Goal: Transaction & Acquisition: Purchase product/service

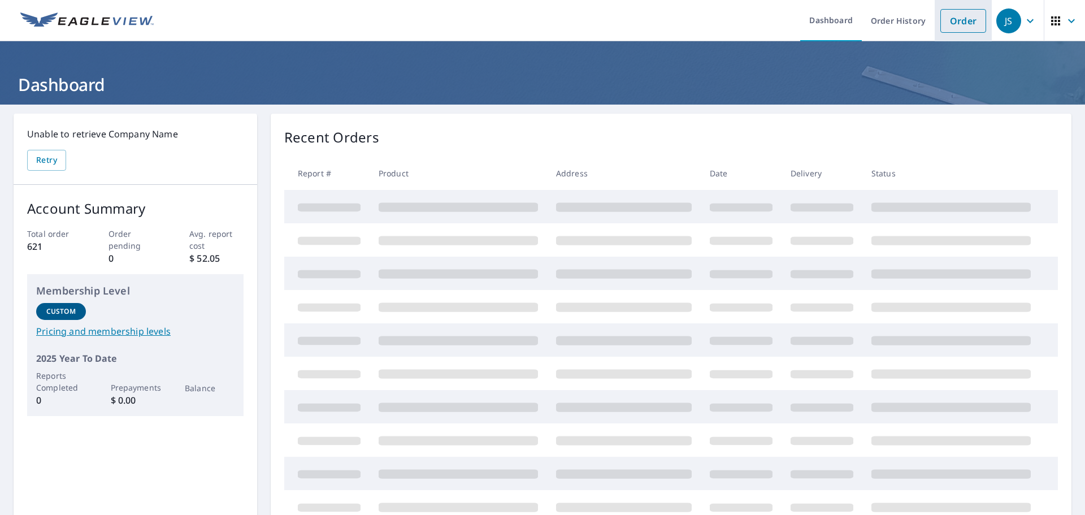
click at [952, 23] on link "Order" at bounding box center [964, 21] width 46 height 24
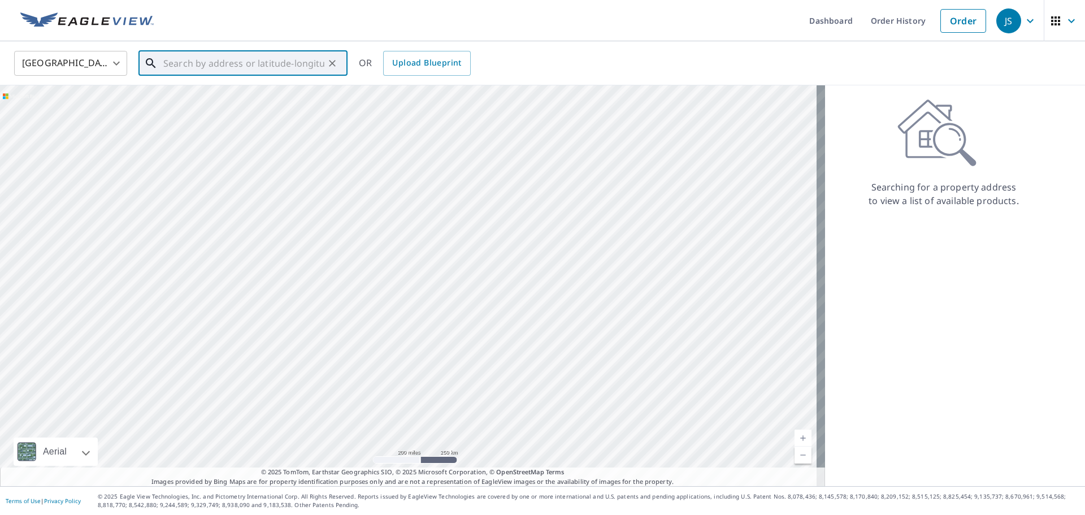
click at [186, 71] on input "text" at bounding box center [243, 63] width 161 height 32
click at [195, 99] on span "1404 [PERSON_NAME]" at bounding box center [250, 96] width 178 height 14
type input "[STREET_ADDRESS][PERSON_NAME][PERSON_NAME]"
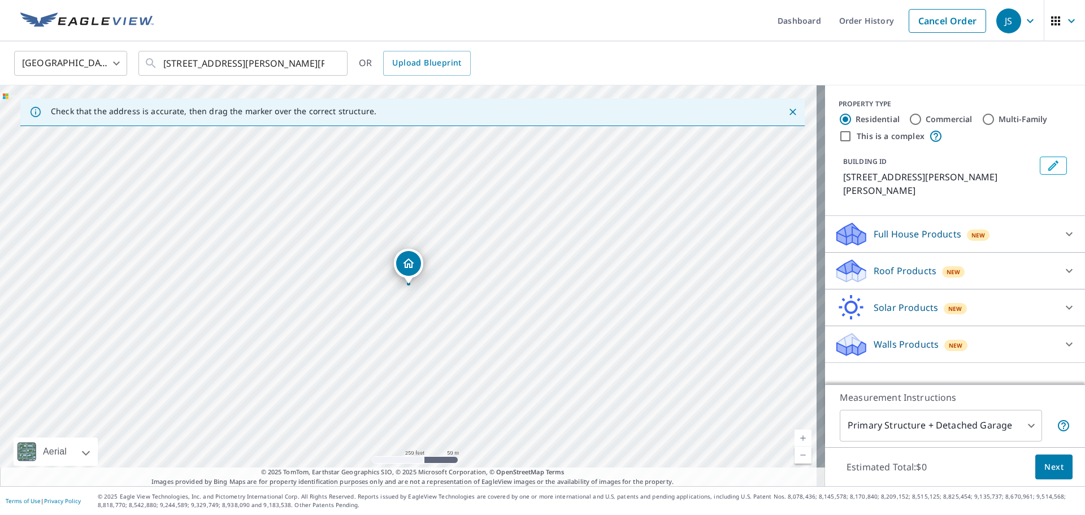
click at [909, 122] on input "Commercial" at bounding box center [916, 120] width 14 height 14
radio input "true"
type input "4"
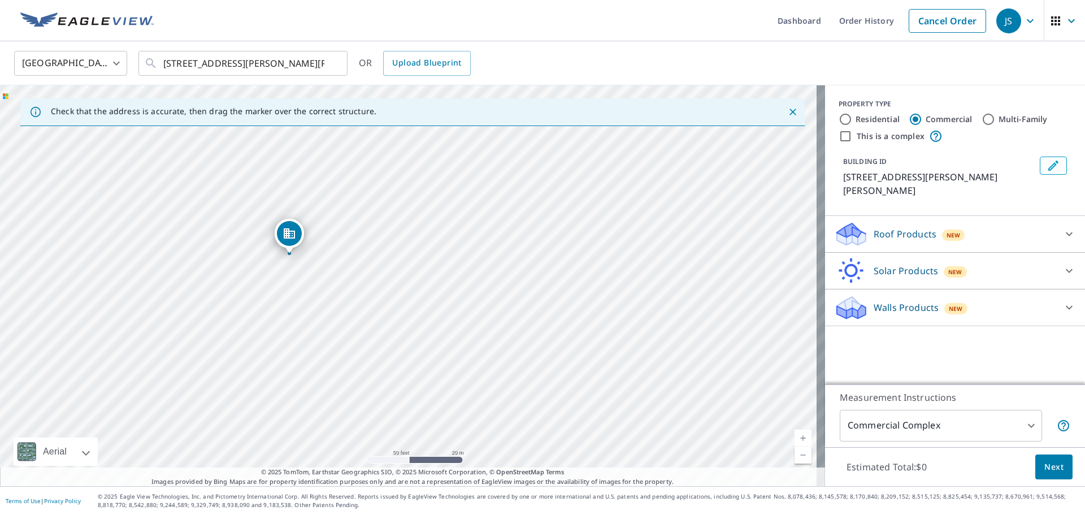
click at [1024, 425] on body "JS JS Dashboard Order History Cancel Order JS United States [GEOGRAPHIC_DATA] ​…" at bounding box center [542, 257] width 1085 height 515
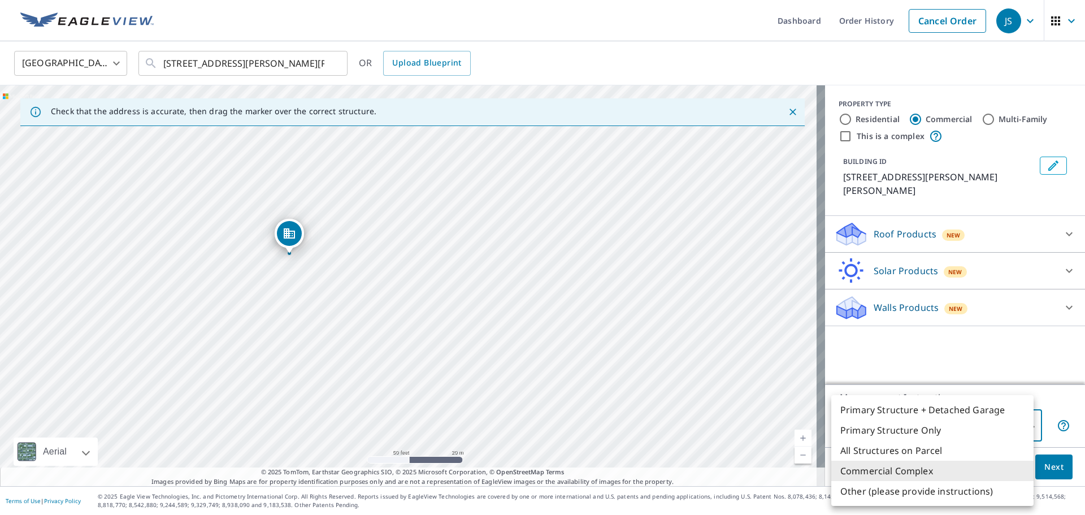
click at [837, 119] on div at bounding box center [542, 257] width 1085 height 515
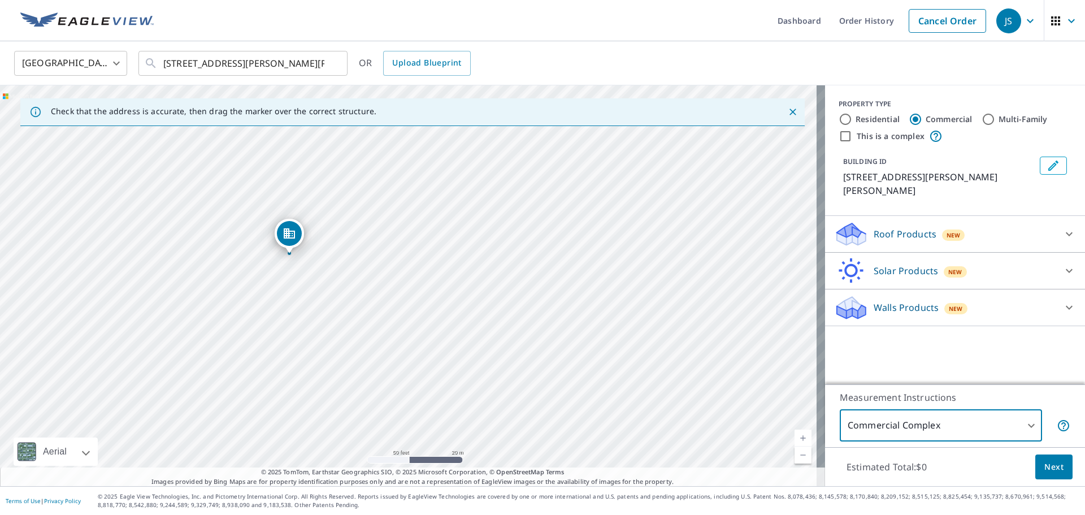
click at [839, 119] on input "Residential" at bounding box center [846, 120] width 14 height 14
radio input "true"
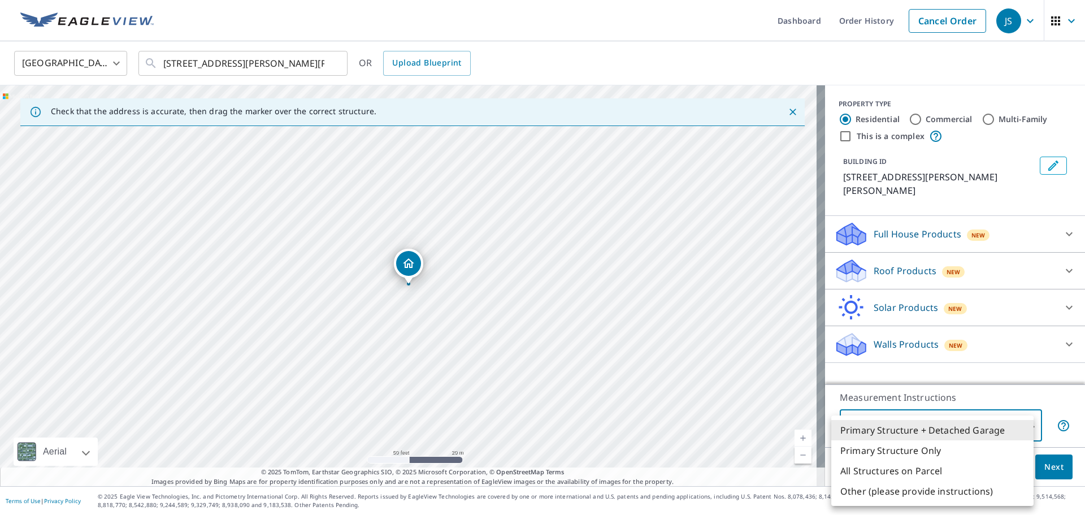
click at [1024, 423] on body "JS JS Dashboard Order History Cancel Order JS United States [GEOGRAPHIC_DATA] ​…" at bounding box center [542, 257] width 1085 height 515
click at [871, 453] on li "Primary Structure Only" at bounding box center [933, 450] width 202 height 20
type input "2"
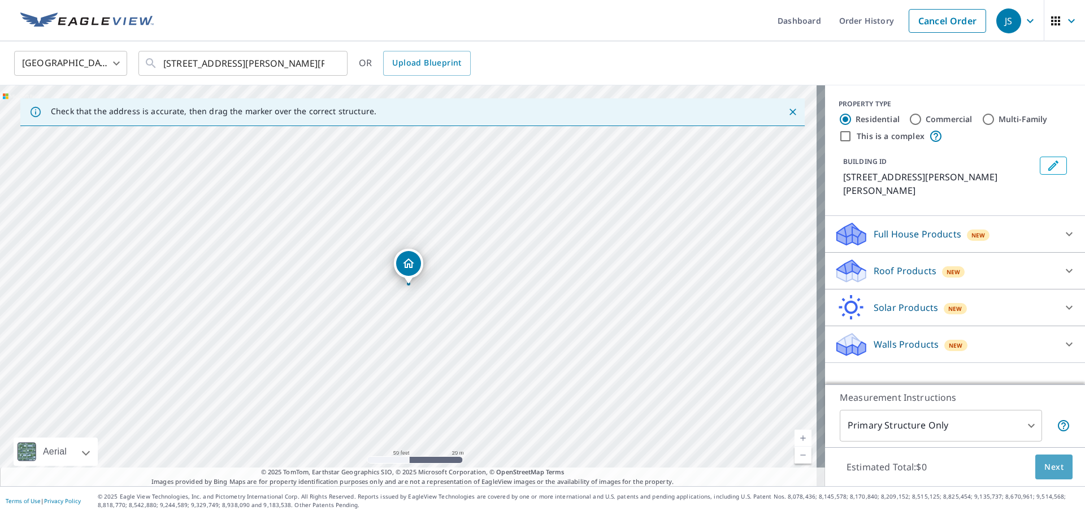
click at [1045, 469] on span "Next" at bounding box center [1054, 467] width 19 height 14
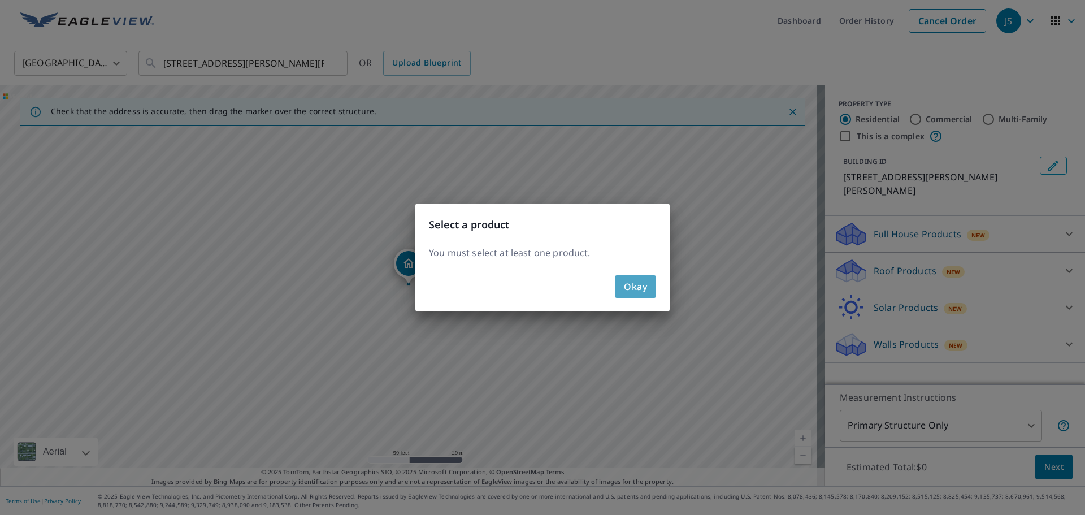
click at [643, 287] on span "Okay" at bounding box center [635, 287] width 23 height 16
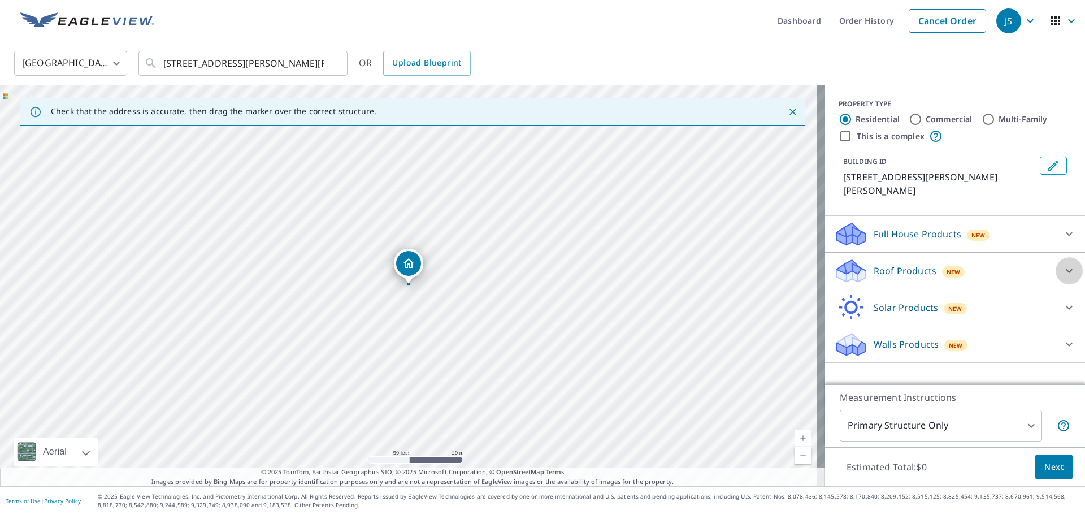
click at [1063, 264] on icon at bounding box center [1070, 271] width 14 height 14
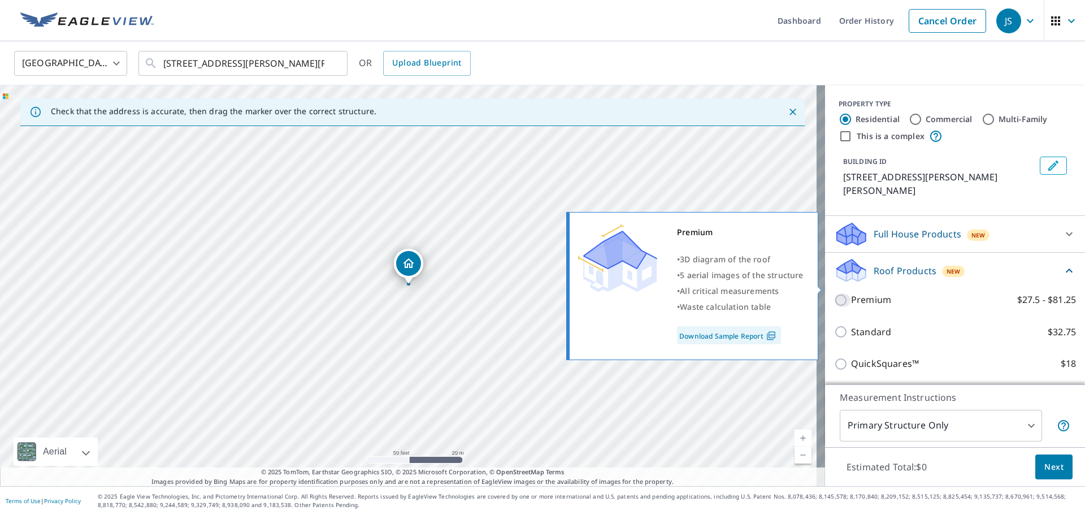
click at [834, 293] on input "Premium $27.5 - $81.25" at bounding box center [842, 300] width 17 height 14
checkbox input "true"
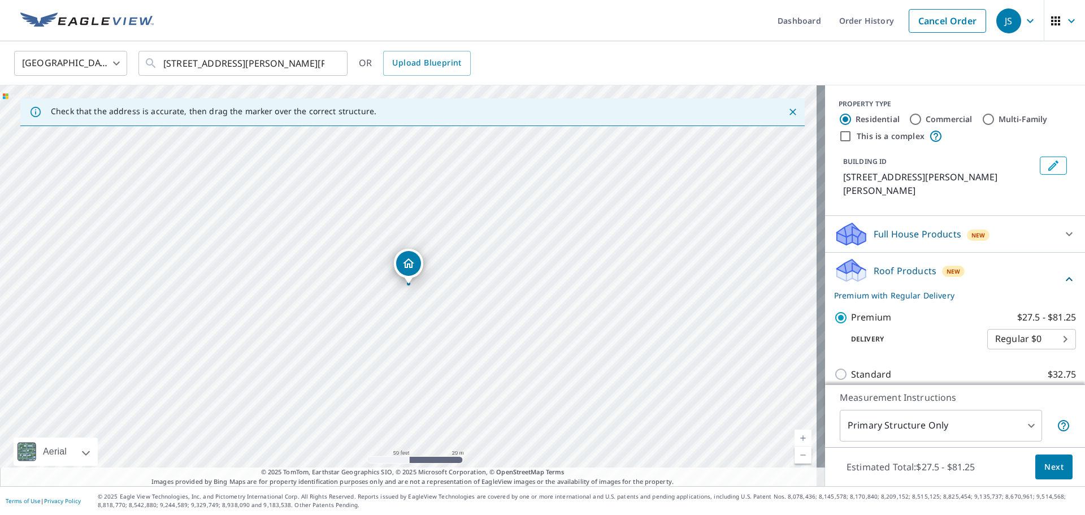
click at [1049, 469] on span "Next" at bounding box center [1054, 467] width 19 height 14
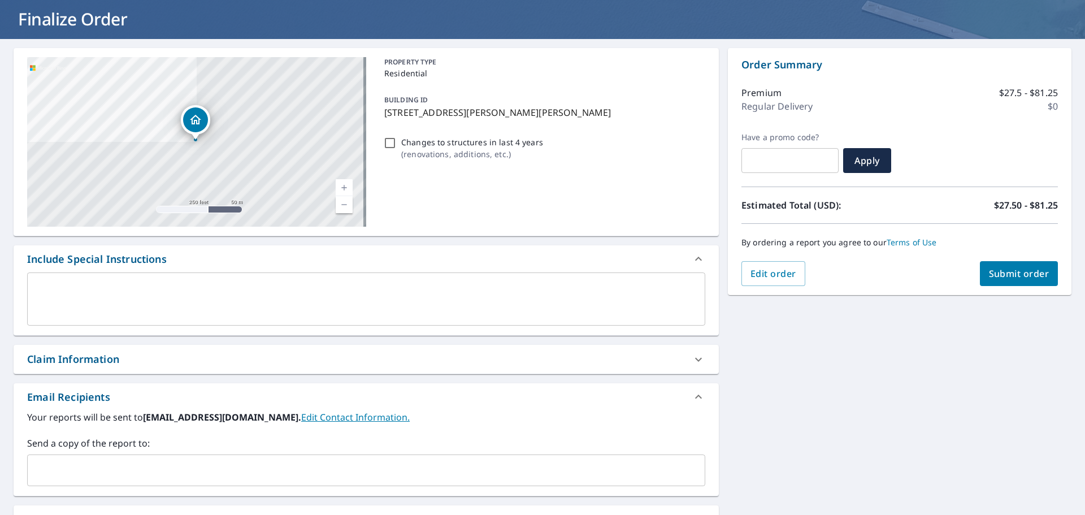
scroll to position [27, 0]
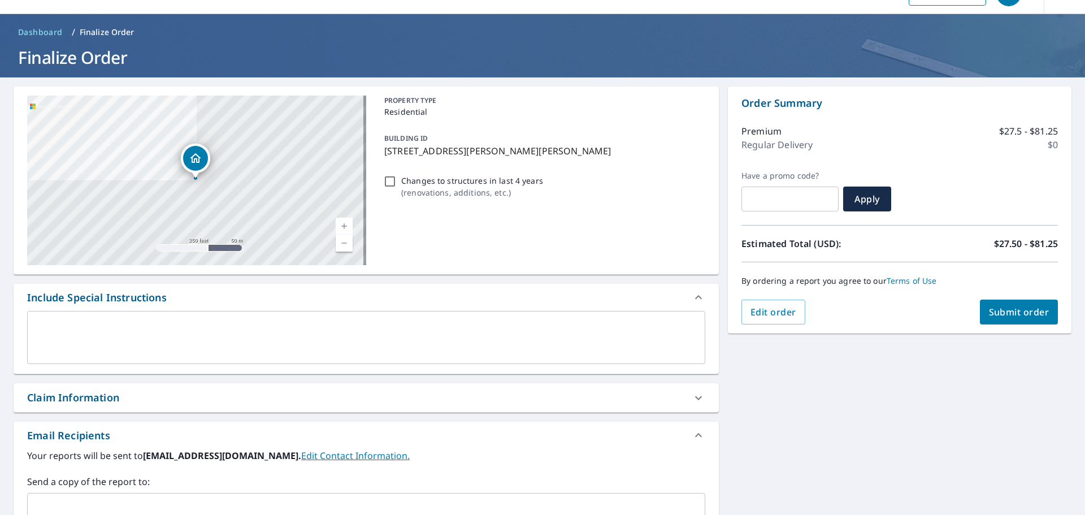
click at [1020, 311] on span "Submit order" at bounding box center [1019, 312] width 60 height 12
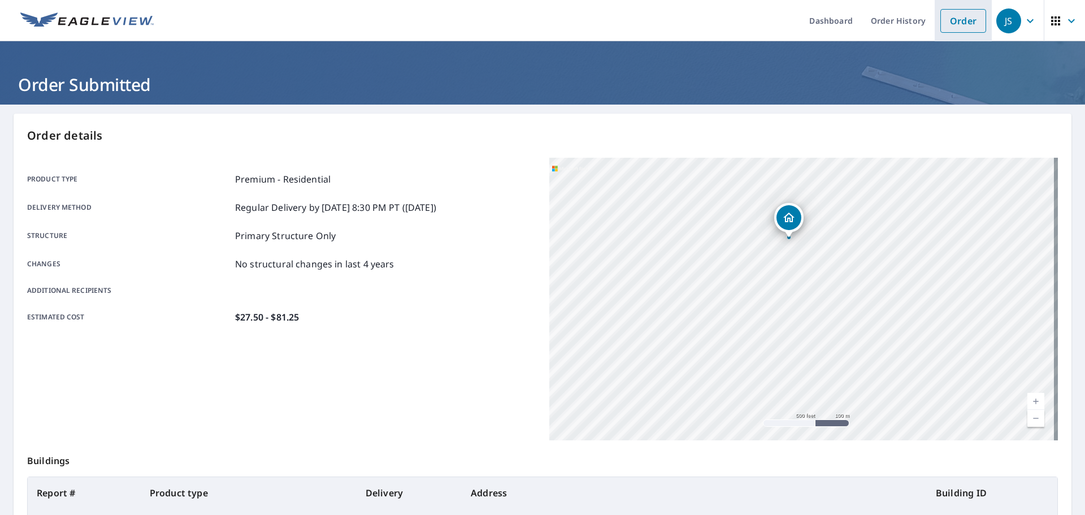
click at [955, 28] on link "Order" at bounding box center [964, 21] width 46 height 24
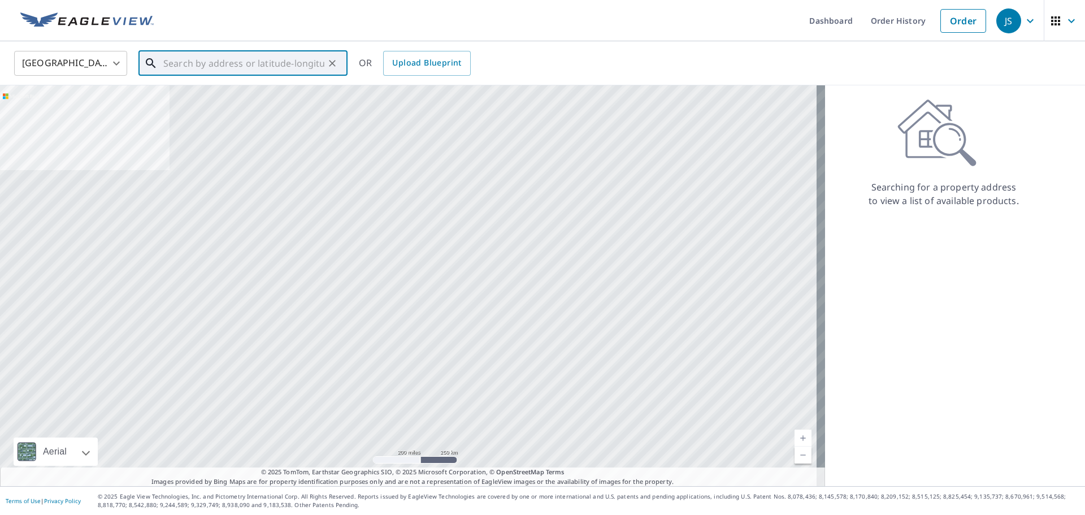
click at [168, 70] on input "text" at bounding box center [243, 63] width 161 height 32
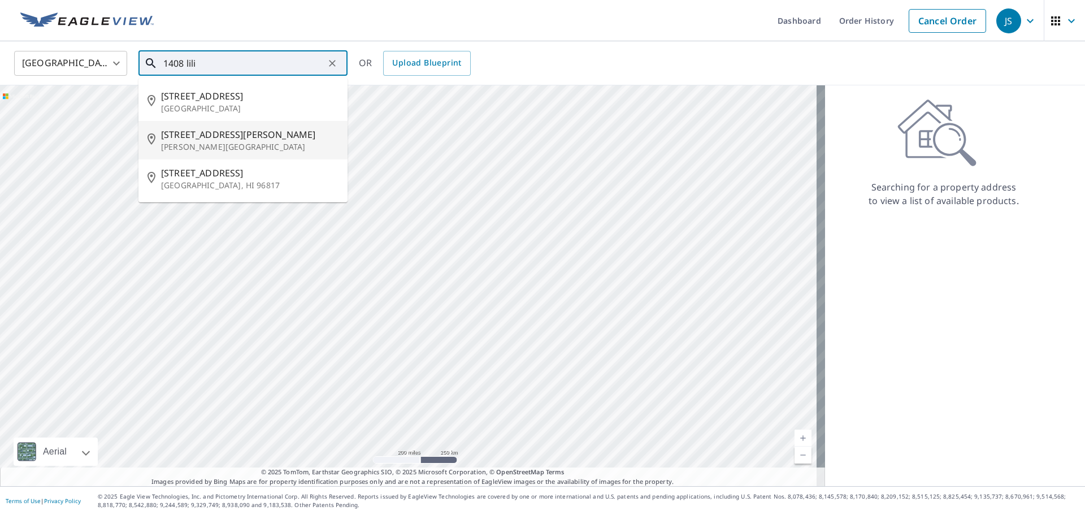
click at [209, 137] on span "[STREET_ADDRESS][PERSON_NAME]" at bounding box center [250, 135] width 178 height 14
type input "[STREET_ADDRESS][PERSON_NAME][PERSON_NAME]"
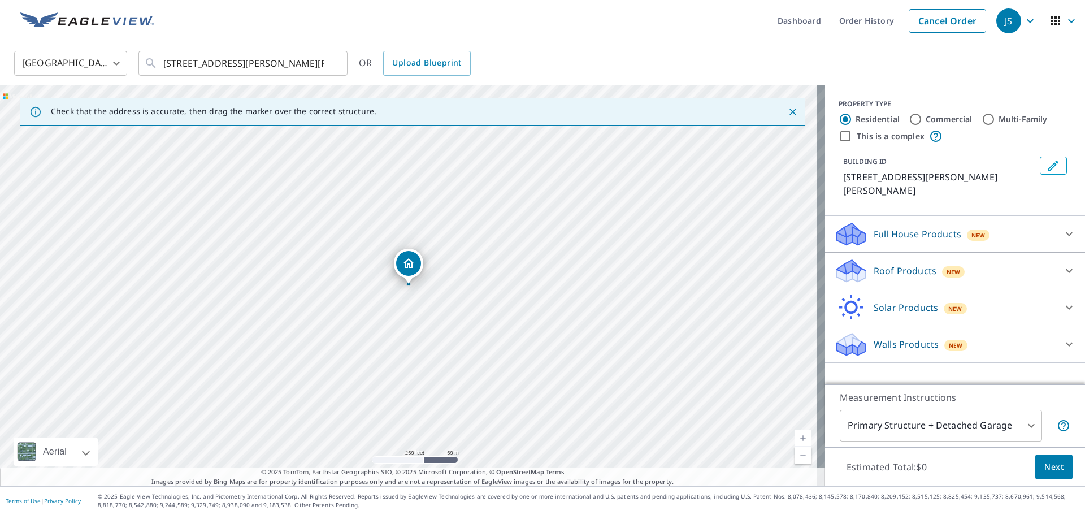
click at [1063, 264] on icon at bounding box center [1070, 271] width 14 height 14
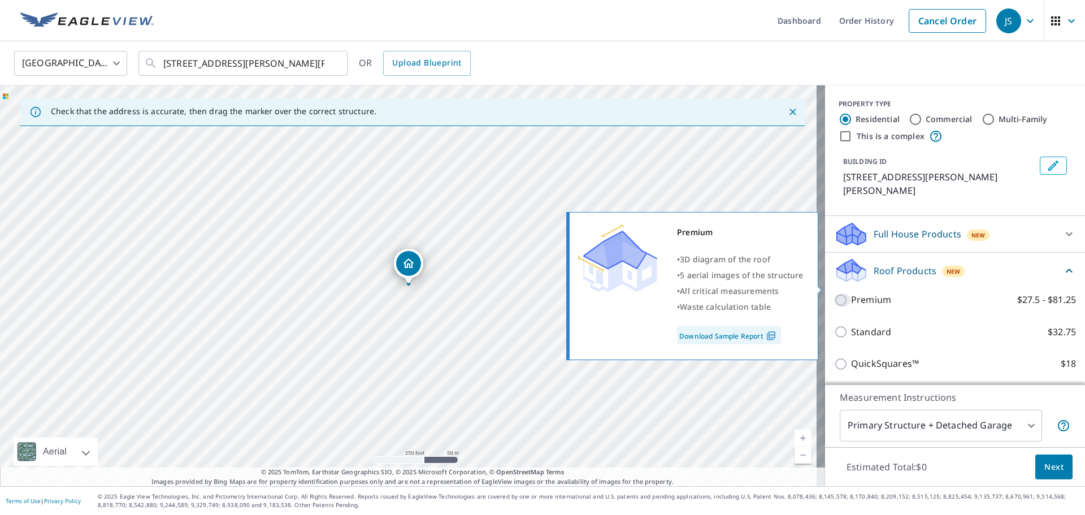
click at [834, 293] on input "Premium $27.5 - $81.25" at bounding box center [842, 300] width 17 height 14
checkbox input "true"
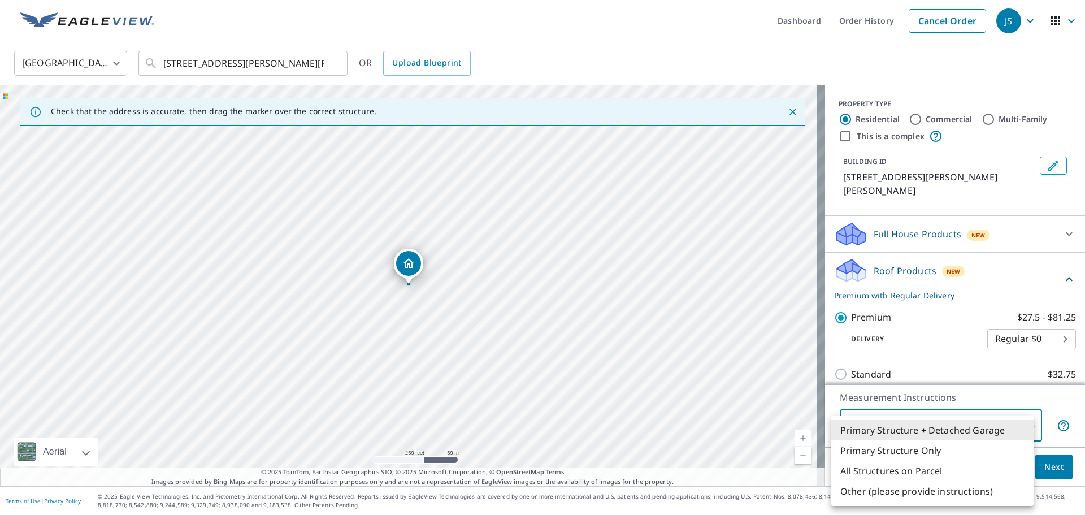
click at [1023, 426] on body "JS JS Dashboard Order History Cancel Order JS United States [GEOGRAPHIC_DATA] ​…" at bounding box center [542, 257] width 1085 height 515
click at [887, 457] on li "Primary Structure Only" at bounding box center [933, 450] width 202 height 20
type input "2"
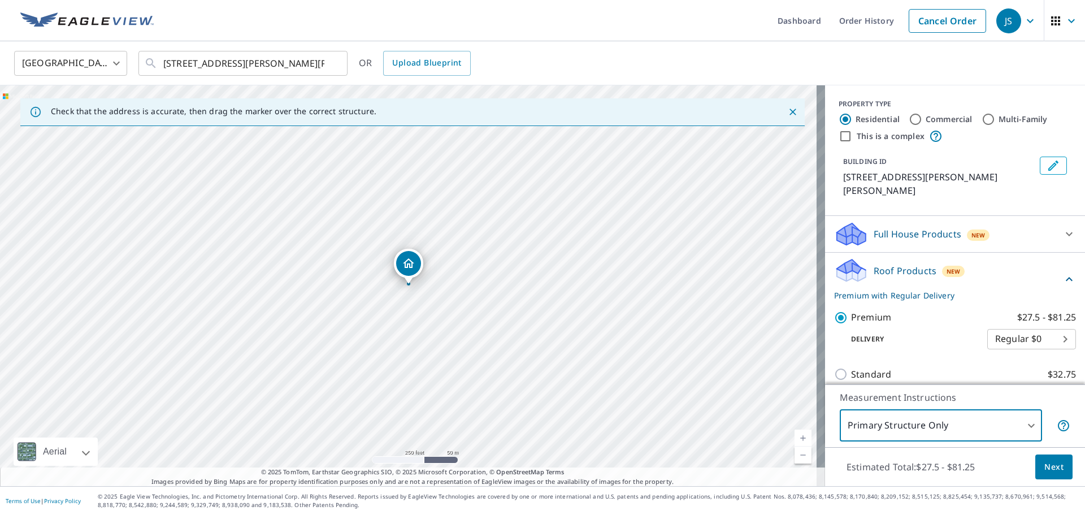
click at [1045, 466] on span "Next" at bounding box center [1054, 467] width 19 height 14
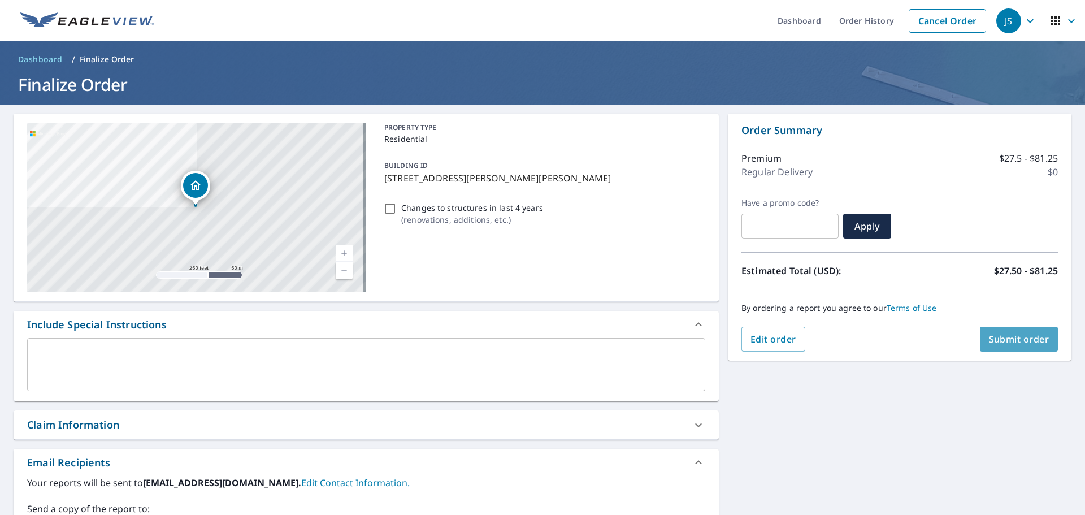
click at [1018, 336] on span "Submit order" at bounding box center [1019, 339] width 60 height 12
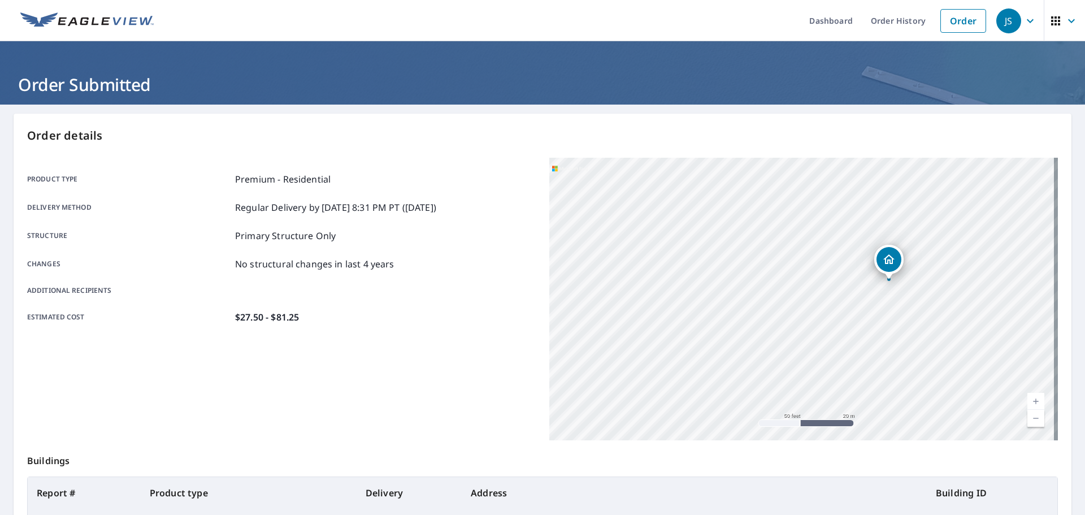
drag, startPoint x: 734, startPoint y: 327, endPoint x: 821, endPoint y: 310, distance: 88.8
click at [821, 310] on div "[STREET_ADDRESS][PERSON_NAME][PERSON_NAME]" at bounding box center [804, 299] width 509 height 283
